Goal: Task Accomplishment & Management: Use online tool/utility

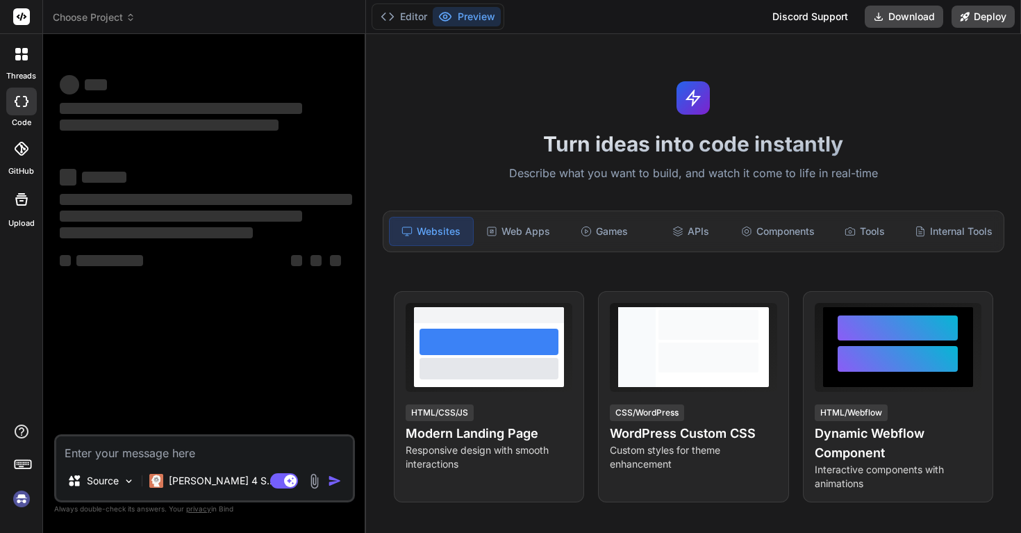
type textarea "x"
click at [499, 234] on div "Web Apps" at bounding box center [518, 231] width 83 height 29
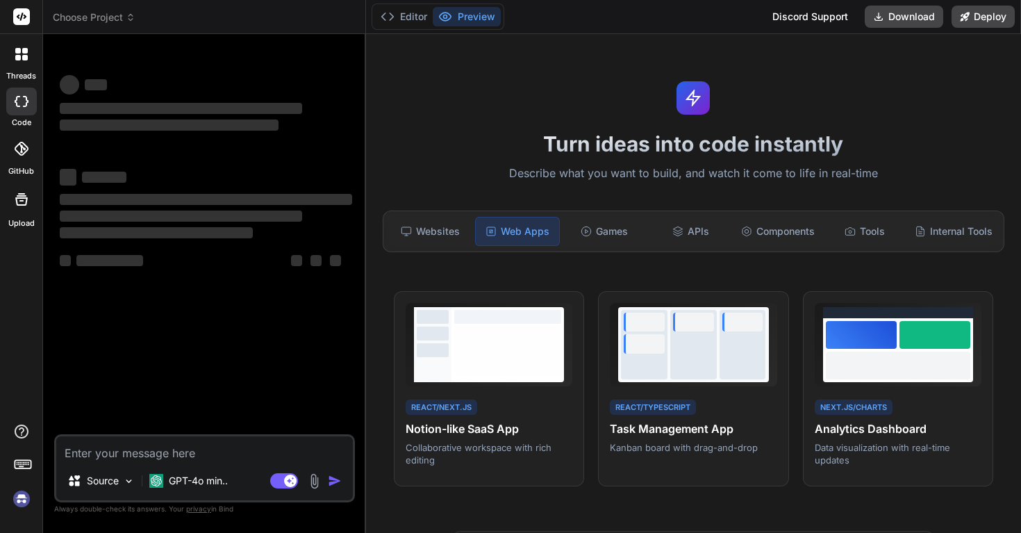
type textarea "x"
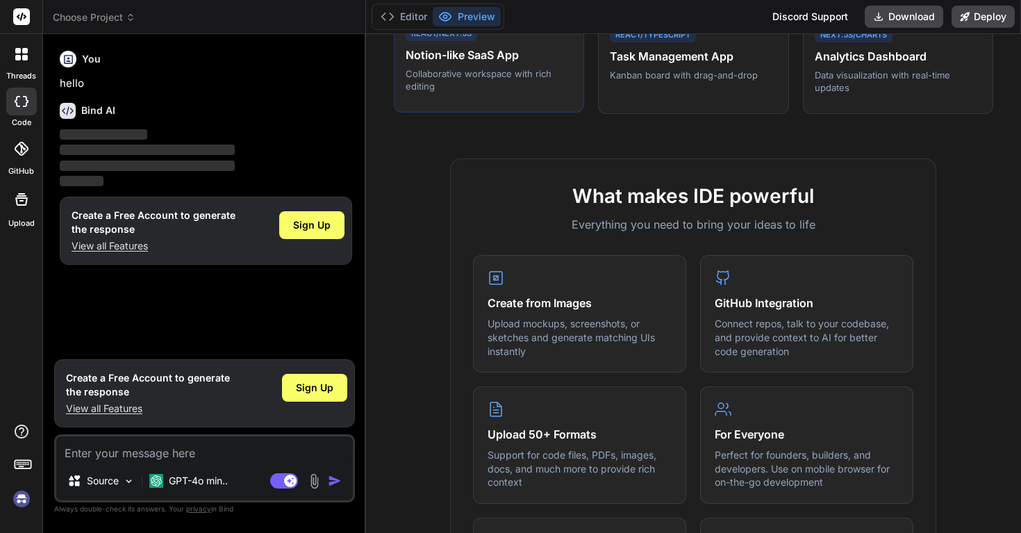
scroll to position [376, 0]
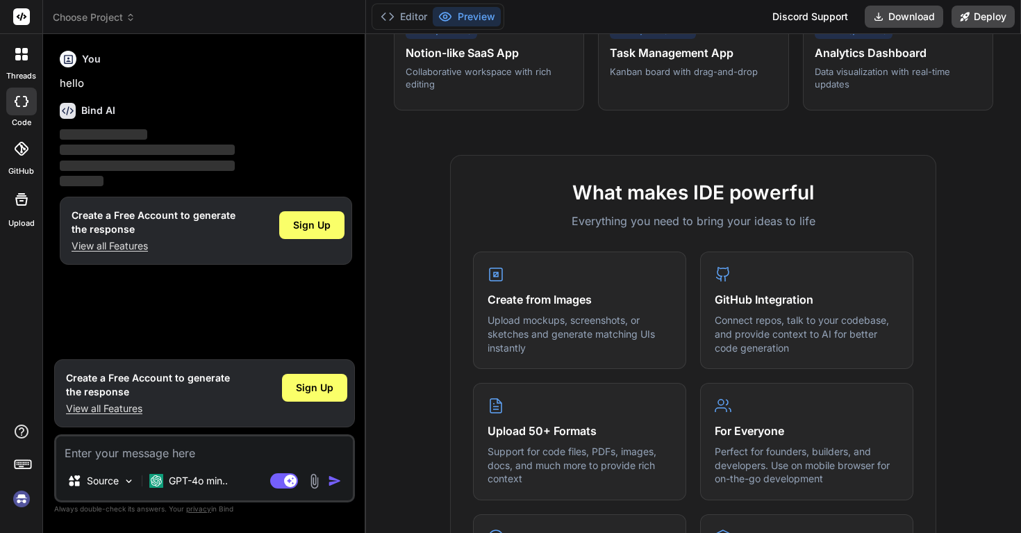
click at [15, 151] on icon at bounding box center [22, 149] width 14 height 14
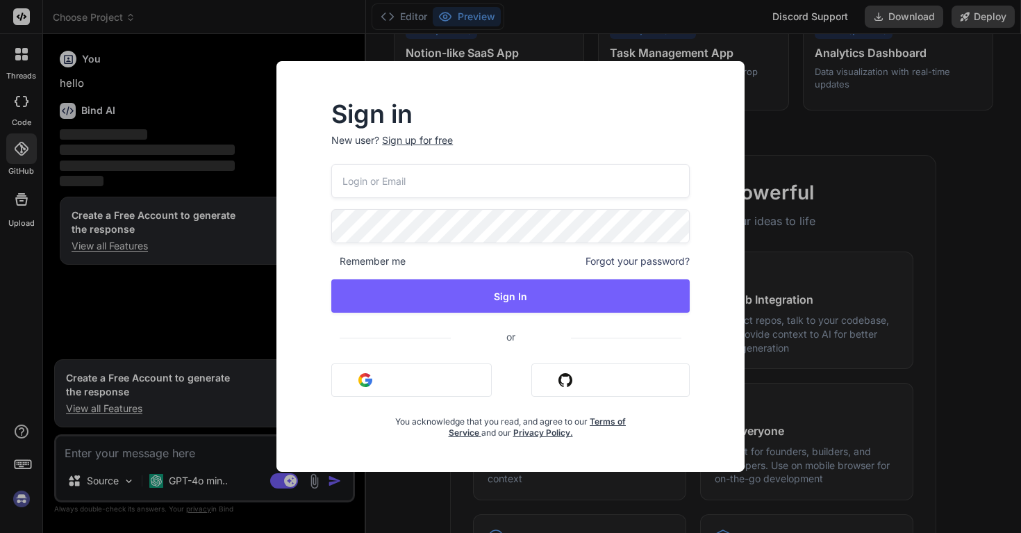
click at [170, 199] on div "Sign in New user? Sign up for free Remember me Forgot your password? Sign In or…" at bounding box center [510, 266] width 1021 height 533
